Goal: Check status: Check status

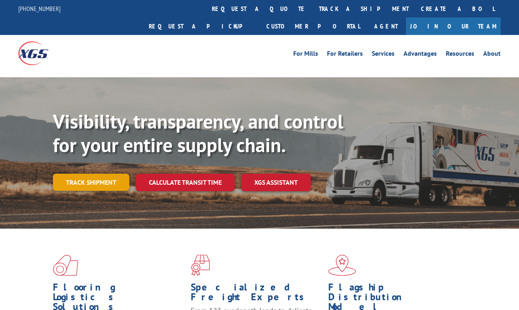
click at [111, 174] on link "Track shipment" at bounding box center [91, 182] width 76 height 17
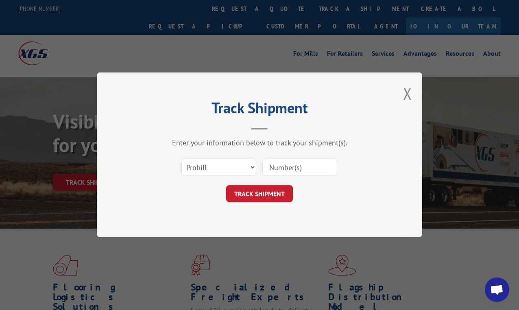
click at [284, 168] on input at bounding box center [299, 167] width 75 height 17
type input "17402162"
click at [270, 195] on button "TRACK SHIPMENT" at bounding box center [259, 193] width 67 height 17
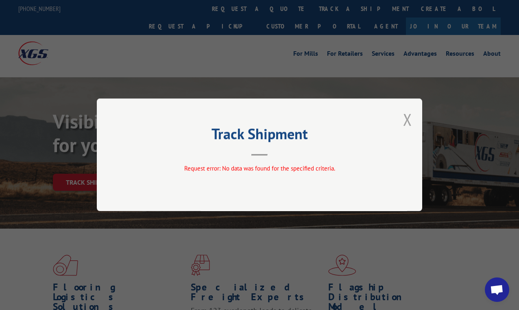
click at [404, 119] on button "Close modal" at bounding box center [407, 120] width 9 height 22
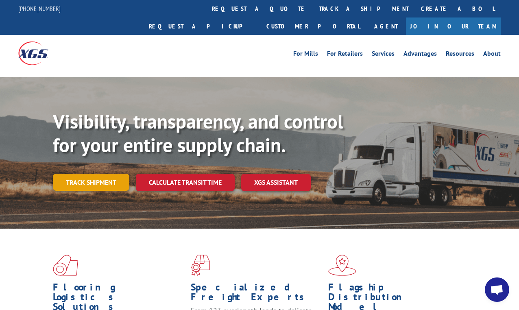
click at [97, 174] on link "Track shipment" at bounding box center [91, 182] width 76 height 17
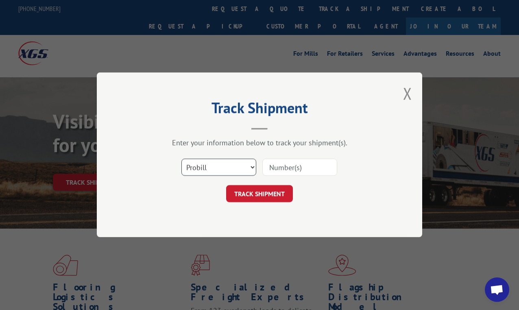
select select "bol"
click at [284, 169] on input at bounding box center [299, 167] width 75 height 17
type input "17402161"
click at [249, 199] on button "TRACK SHIPMENT" at bounding box center [259, 193] width 67 height 17
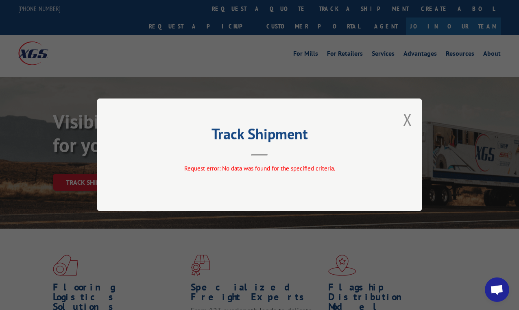
click at [251, 179] on div "Track Shipment Request error: No data was found for the specified criteria." at bounding box center [259, 154] width 325 height 113
click at [241, 168] on span "Request error: No data was found for the specified criteria." at bounding box center [259, 169] width 151 height 8
click at [411, 122] on button "Close modal" at bounding box center [407, 120] width 9 height 22
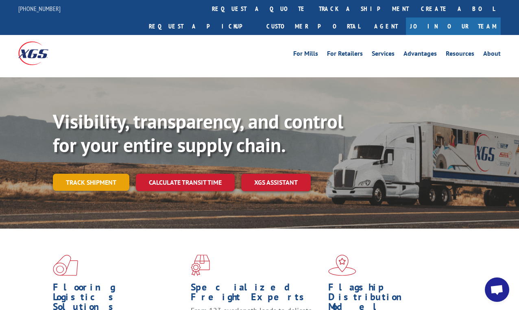
click at [83, 174] on link "Track shipment" at bounding box center [91, 182] width 76 height 17
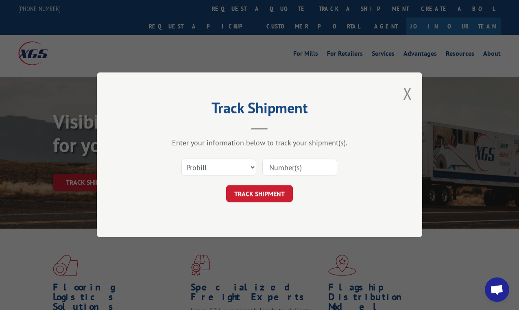
click at [272, 165] on input at bounding box center [299, 167] width 75 height 17
select select "bol"
click at [276, 170] on input at bounding box center [299, 167] width 75 height 17
type input "17402162"
click at [256, 197] on button "TRACK SHIPMENT" at bounding box center [259, 193] width 67 height 17
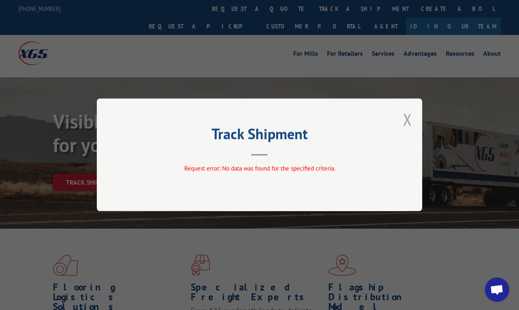
click at [406, 120] on button "Close modal" at bounding box center [407, 120] width 9 height 22
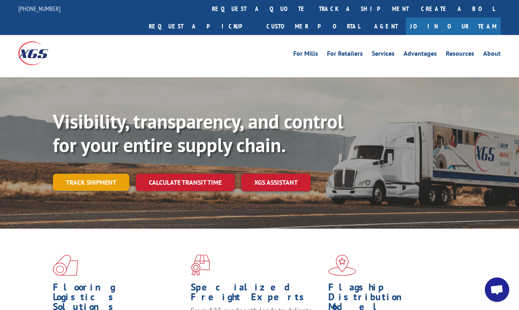
click at [82, 174] on link "Track shipment" at bounding box center [91, 182] width 76 height 17
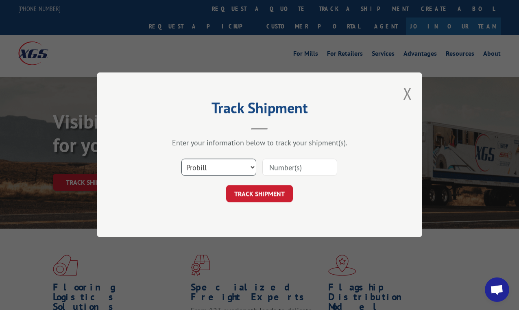
select select "po"
click at [278, 169] on input at bounding box center [299, 167] width 75 height 17
type input "17402162"
click at [266, 200] on button "TRACK SHIPMENT" at bounding box center [259, 193] width 67 height 17
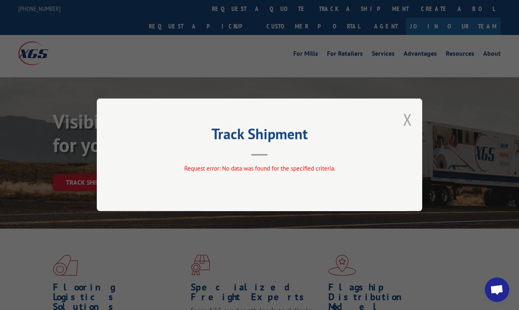
click at [411, 118] on button "Close modal" at bounding box center [407, 120] width 9 height 22
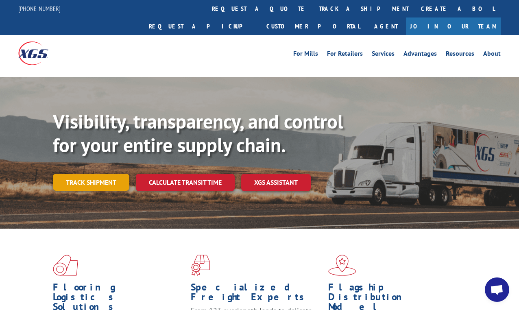
click at [98, 174] on link "Track shipment" at bounding box center [91, 182] width 76 height 17
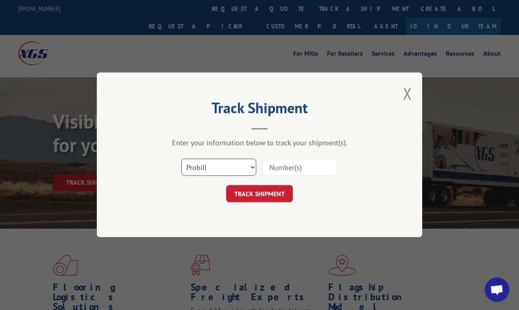
select select "po"
click at [305, 167] on input at bounding box center [299, 167] width 75 height 17
type input "10206"
click at [273, 194] on button "TRACK SHIPMENT" at bounding box center [259, 193] width 67 height 17
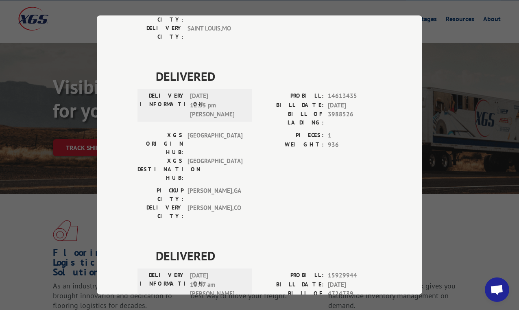
scroll to position [35, 0]
click at [46, 189] on div "Track Shipment DELIVERED DELIVERY INFORMATION: PROBILL: 11004391 BILL DATE: [DA…" at bounding box center [259, 155] width 519 height 310
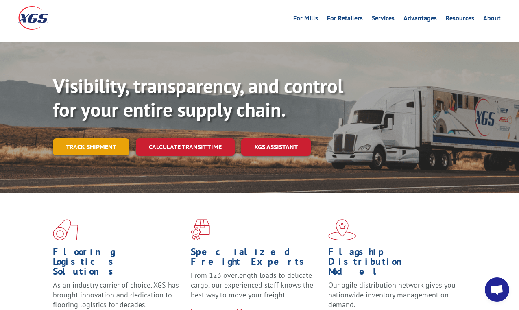
click at [75, 138] on link "Track shipment" at bounding box center [91, 146] width 76 height 17
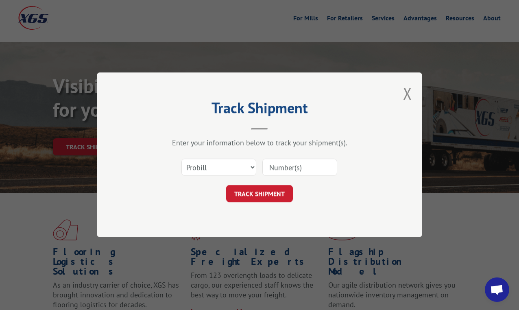
click at [288, 164] on input at bounding box center [299, 167] width 75 height 17
type input "A"
type input "s"
type input "SO1434115"
click at [259, 193] on button "TRACK SHIPMENT" at bounding box center [259, 193] width 67 height 17
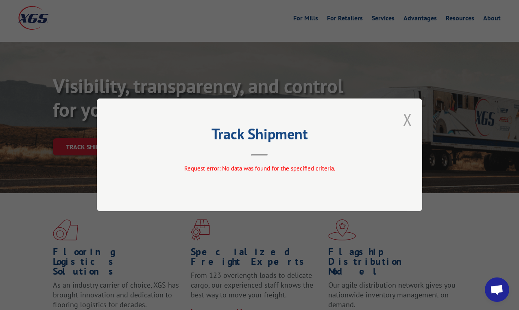
click at [406, 119] on button "Close modal" at bounding box center [407, 120] width 9 height 22
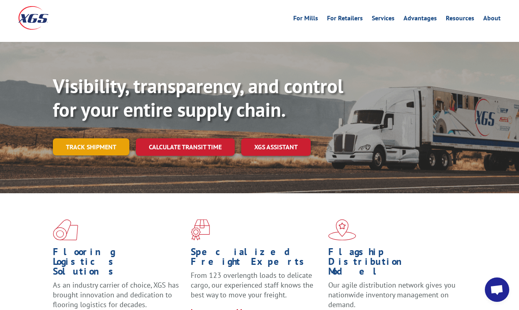
click at [90, 138] on link "Track shipment" at bounding box center [91, 146] width 76 height 17
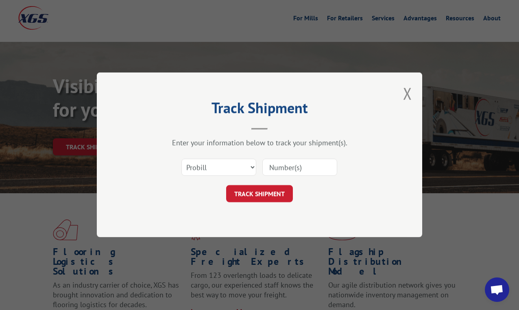
click at [276, 167] on input at bounding box center [299, 167] width 75 height 17
type input "1434115"
click at [259, 193] on button "TRACK SHIPMENT" at bounding box center [259, 193] width 67 height 17
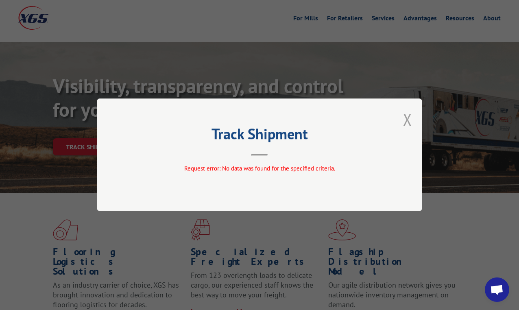
click at [403, 121] on button "Close modal" at bounding box center [407, 120] width 9 height 22
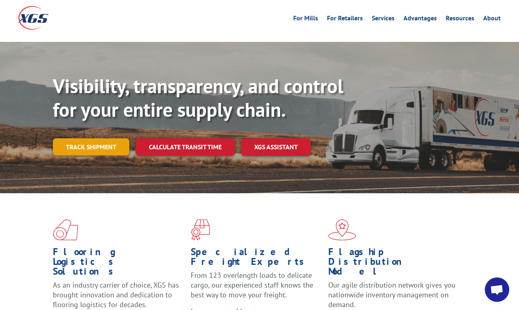
click at [102, 138] on link "Track shipment" at bounding box center [91, 146] width 76 height 17
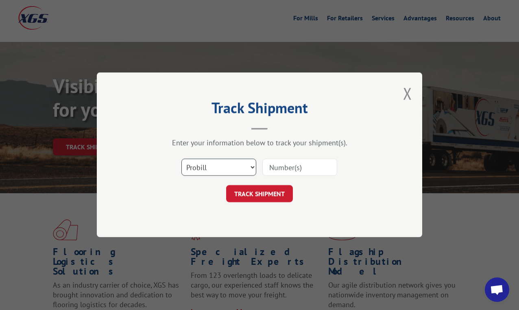
select select "bol"
click at [274, 169] on input at bounding box center [299, 167] width 75 height 17
type input "1434115"
click at [271, 193] on button "TRACK SHIPMENT" at bounding box center [259, 193] width 67 height 17
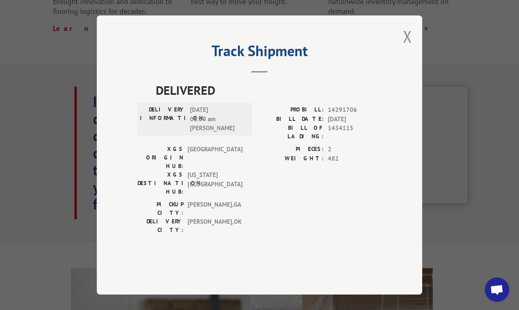
scroll to position [506, 0]
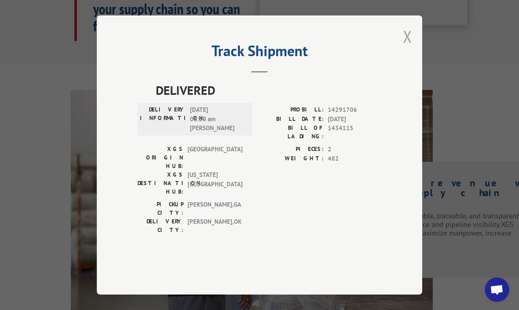
click at [404, 47] on button "Close modal" at bounding box center [407, 37] width 9 height 22
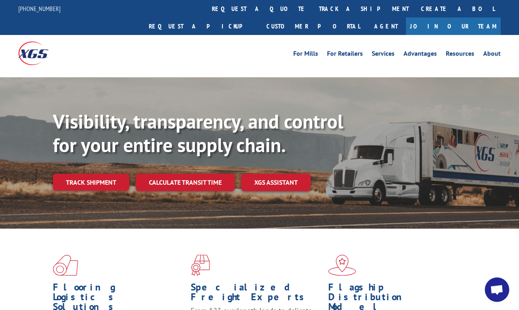
scroll to position [0, 0]
click at [69, 174] on link "Track shipment" at bounding box center [91, 182] width 76 height 17
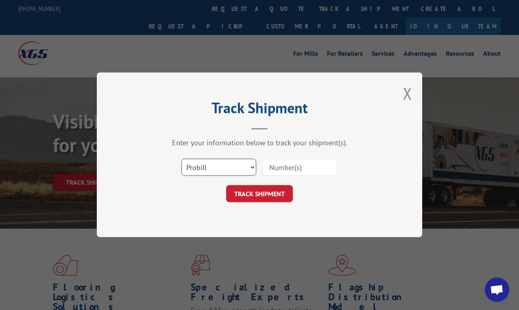
select select "po"
click at [286, 169] on input at bounding box center [299, 167] width 75 height 17
type input "A"
click at [269, 166] on input "SH0076327" at bounding box center [299, 167] width 75 height 17
type input "SH0076327"
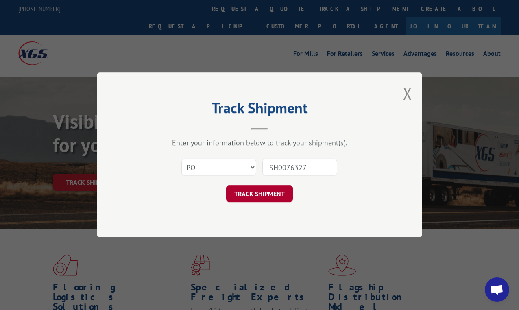
click at [280, 196] on button "TRACK SHIPMENT" at bounding box center [259, 193] width 67 height 17
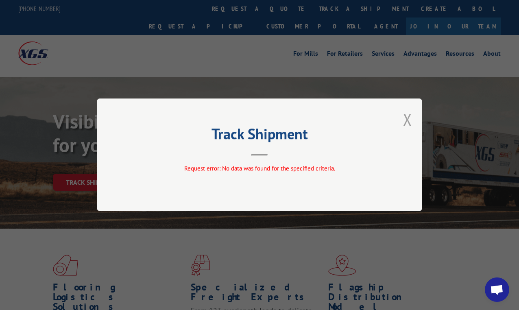
click at [406, 118] on button "Close modal" at bounding box center [407, 120] width 9 height 22
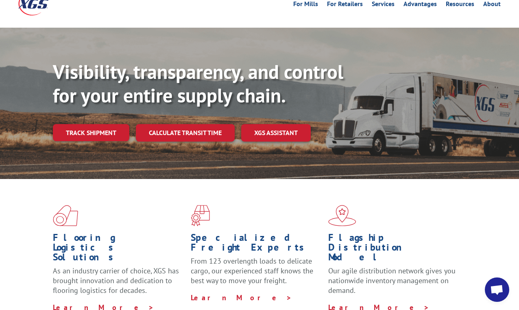
scroll to position [50, 0]
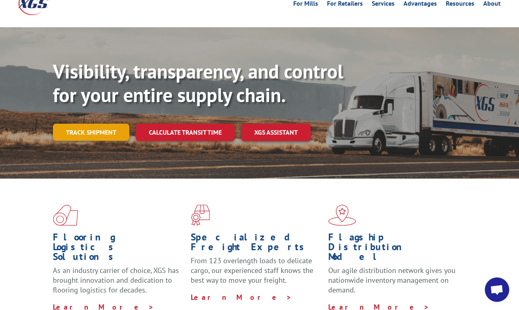
click at [105, 124] on link "Track shipment" at bounding box center [91, 132] width 76 height 17
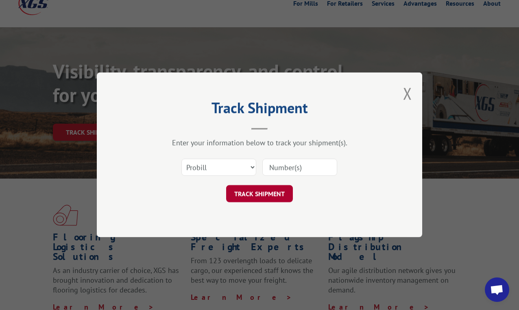
click at [252, 194] on button "TRACK SHIPMENT" at bounding box center [259, 193] width 67 height 17
type input "17402162"
click at [263, 197] on button "TRACK SHIPMENT" at bounding box center [259, 193] width 67 height 17
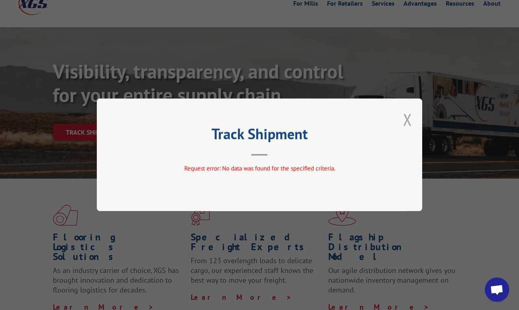
click at [406, 118] on button "Close modal" at bounding box center [407, 120] width 9 height 22
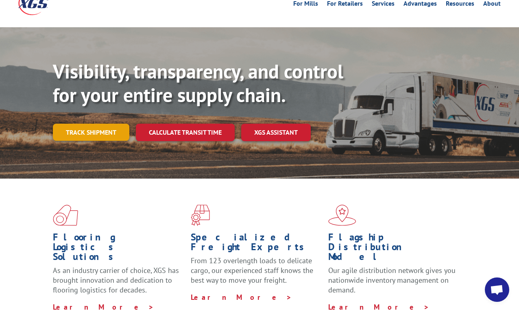
click at [93, 124] on link "Track shipment" at bounding box center [91, 132] width 76 height 17
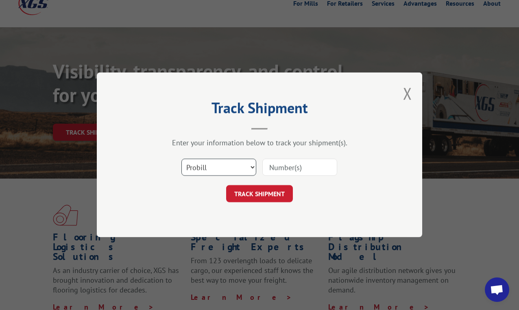
select select "bol"
click at [281, 163] on input at bounding box center [299, 167] width 75 height 17
type input "17402162"
click at [259, 193] on button "TRACK SHIPMENT" at bounding box center [259, 193] width 67 height 17
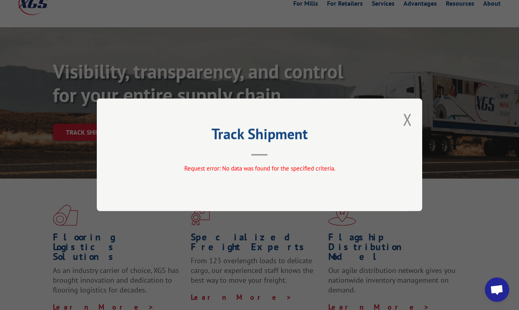
click at [401, 121] on div "Track Shipment Request error: No data was found for the specified criteria." at bounding box center [259, 154] width 325 height 113
click at [407, 119] on button "Close modal" at bounding box center [407, 120] width 9 height 22
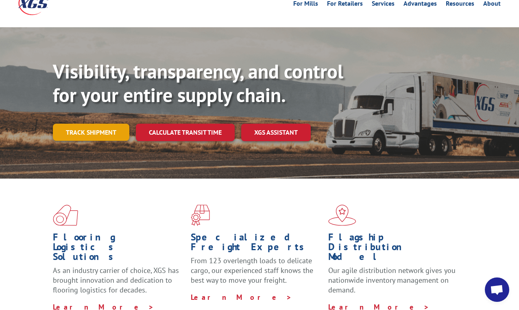
click at [104, 124] on link "Track shipment" at bounding box center [91, 132] width 76 height 17
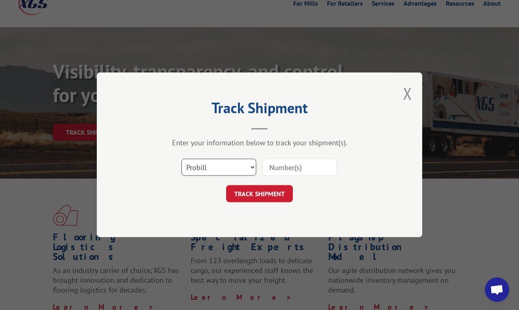
select select "po"
click at [288, 165] on input at bounding box center [299, 167] width 75 height 17
type input "17402162"
click at [263, 198] on button "TRACK SHIPMENT" at bounding box center [259, 193] width 67 height 17
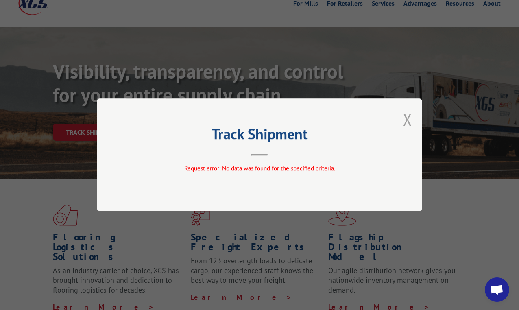
click at [409, 118] on button "Close modal" at bounding box center [407, 120] width 9 height 22
